Goal: Register for event/course

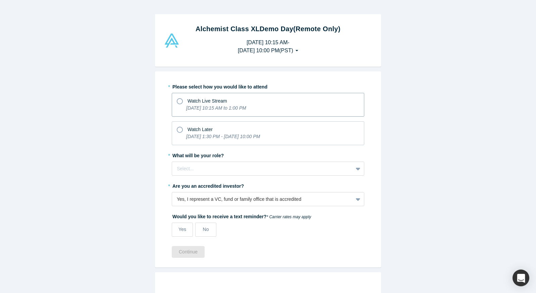
click at [208, 111] on p "[DATE] 10:15 AM to 1:00 PM" at bounding box center [216, 108] width 60 height 7
click at [0, 0] on input "Watch Live Stream [DATE] 10:15 AM to 1:00 PM" at bounding box center [0, 0] width 0 height 0
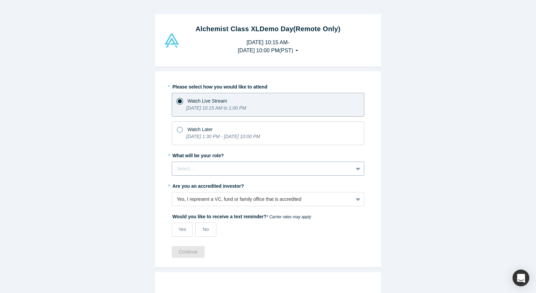
click at [211, 172] on div at bounding box center [262, 169] width 171 height 8
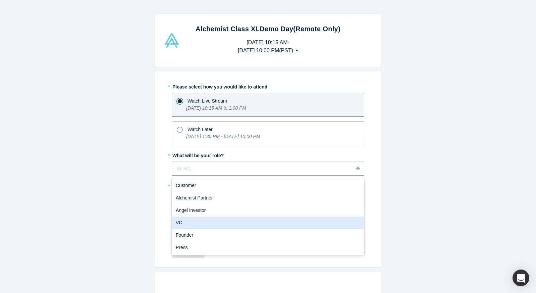
click at [222, 227] on div "VC" at bounding box center [268, 223] width 192 height 12
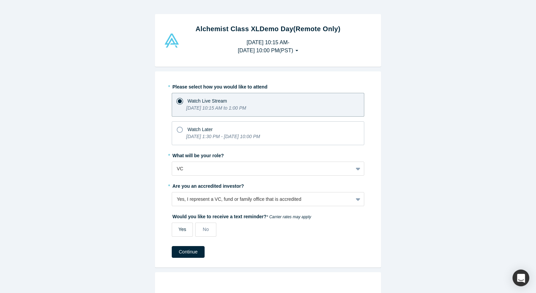
click at [184, 232] on span "Yes" at bounding box center [182, 229] width 8 height 5
click at [0, 0] on input "Yes" at bounding box center [0, 0] width 0 height 0
select select "US"
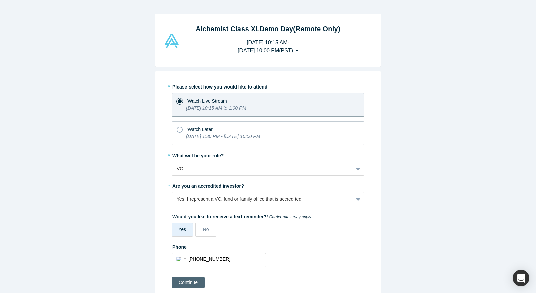
click at [199, 281] on button "Continue" at bounding box center [188, 283] width 33 height 12
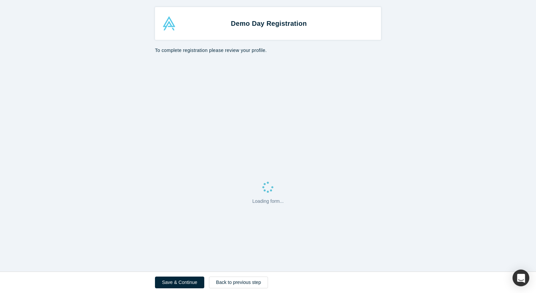
select select "US"
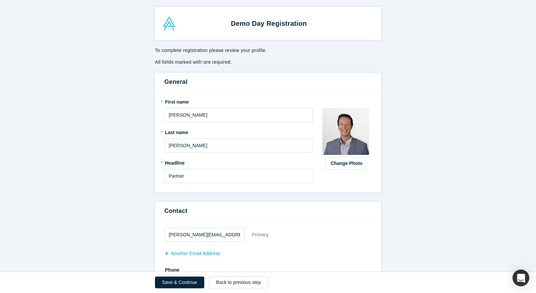
scroll to position [319, 0]
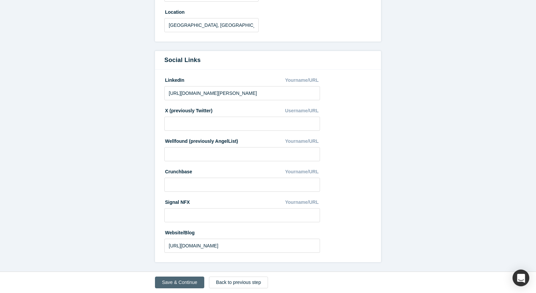
click at [178, 277] on button "Save & Continue" at bounding box center [179, 283] width 49 height 12
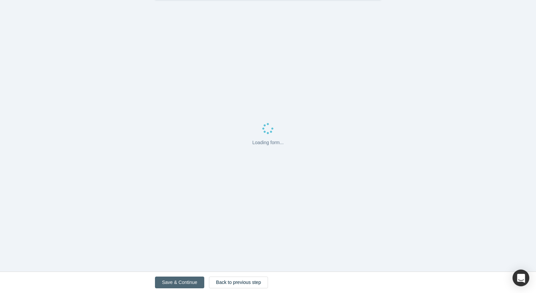
scroll to position [0, 0]
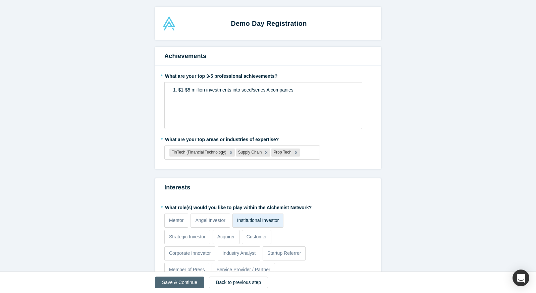
click at [173, 286] on button "Save & Continue" at bounding box center [179, 283] width 49 height 12
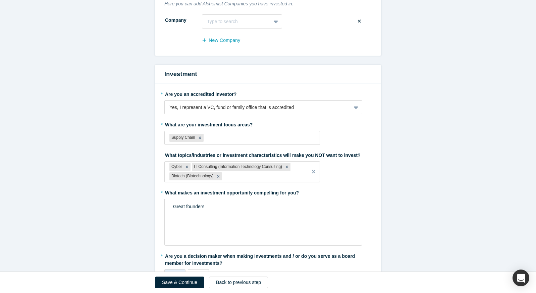
scroll to position [138, 0]
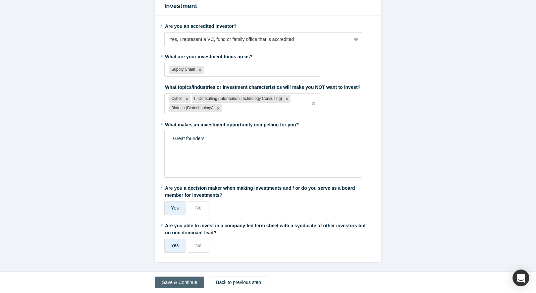
click at [175, 280] on button "Save & Continue" at bounding box center [179, 283] width 49 height 12
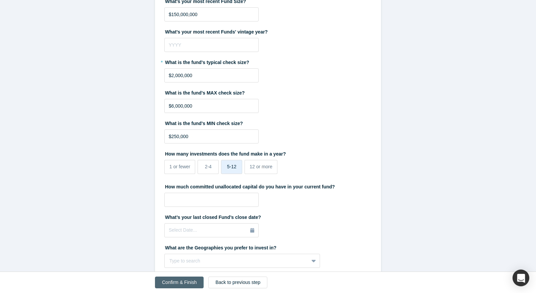
scroll to position [0, 0]
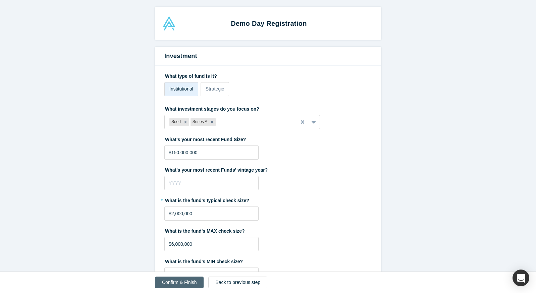
click at [175, 280] on button "Confirm & Finish" at bounding box center [179, 283] width 49 height 12
